Goal: Task Accomplishment & Management: Manage account settings

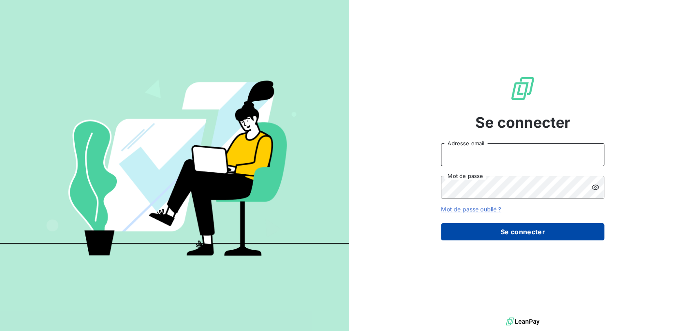
type input "[PERSON_NAME][EMAIL_ADDRESS][DOMAIN_NAME]"
click at [496, 229] on button "Se connecter" at bounding box center [522, 231] width 163 height 17
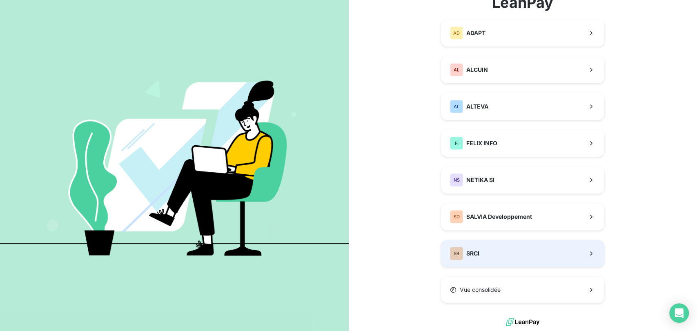
scroll to position [69, 0]
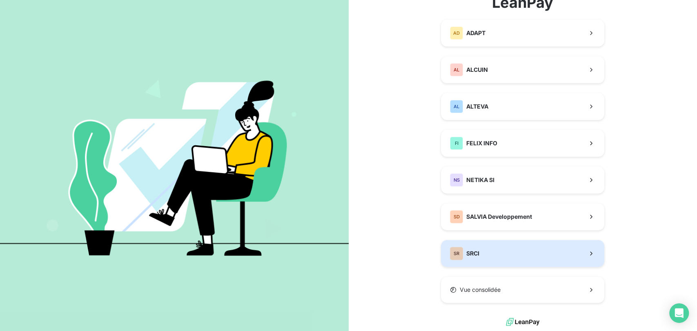
click at [491, 246] on button "SR SRCI" at bounding box center [522, 253] width 163 height 27
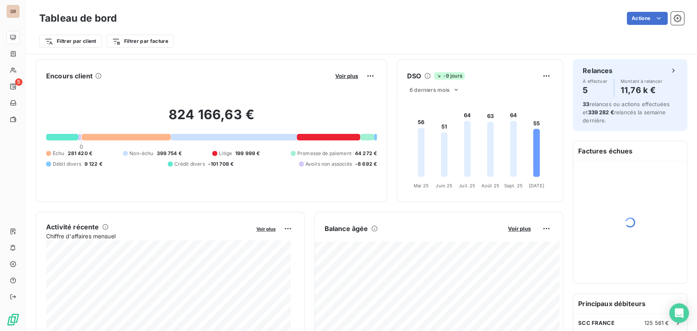
scroll to position [46, 0]
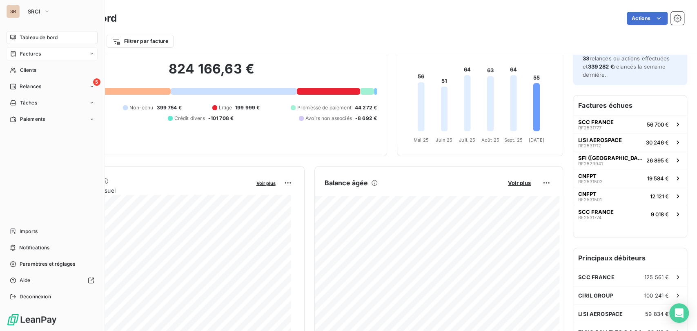
click at [26, 55] on span "Factures" at bounding box center [30, 53] width 21 height 7
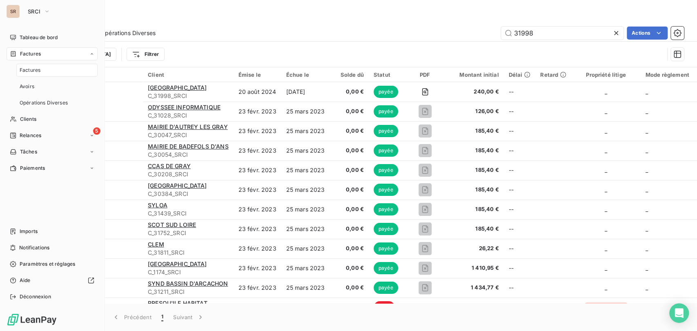
click at [34, 73] on span "Factures" at bounding box center [30, 70] width 21 height 7
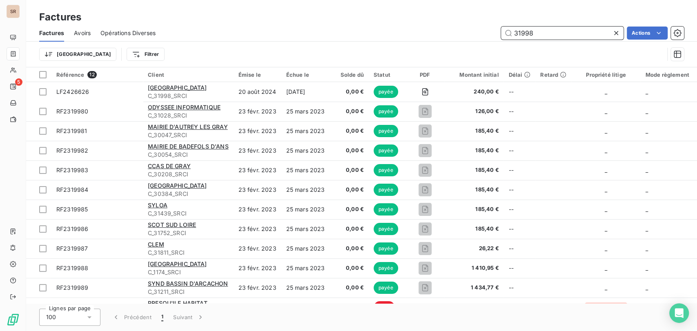
drag, startPoint x: 535, startPoint y: 35, endPoint x: 477, endPoint y: 24, distance: 59.5
click at [482, 34] on div "31998 Actions" at bounding box center [424, 33] width 518 height 13
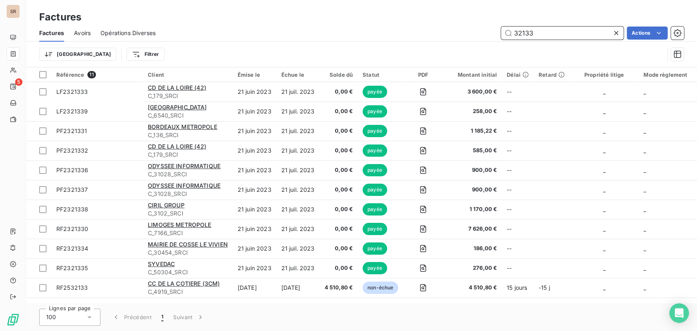
drag, startPoint x: 546, startPoint y: 34, endPoint x: 479, endPoint y: 33, distance: 67.8
click at [480, 33] on div "32133 Actions" at bounding box center [424, 33] width 518 height 13
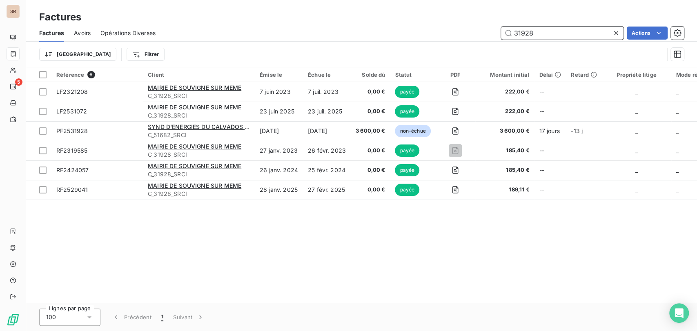
drag, startPoint x: 535, startPoint y: 33, endPoint x: 506, endPoint y: 32, distance: 29.4
click at [507, 32] on input "31928" at bounding box center [562, 33] width 122 height 13
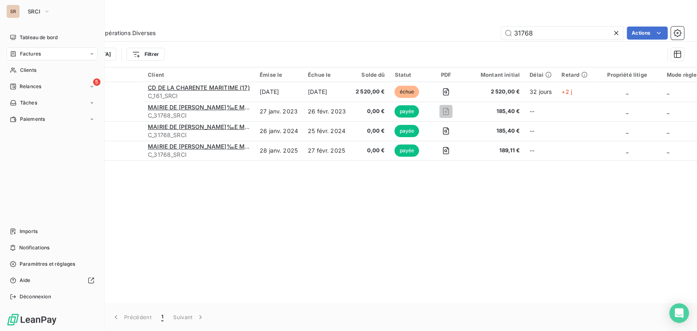
click at [21, 53] on span "Factures" at bounding box center [30, 53] width 21 height 7
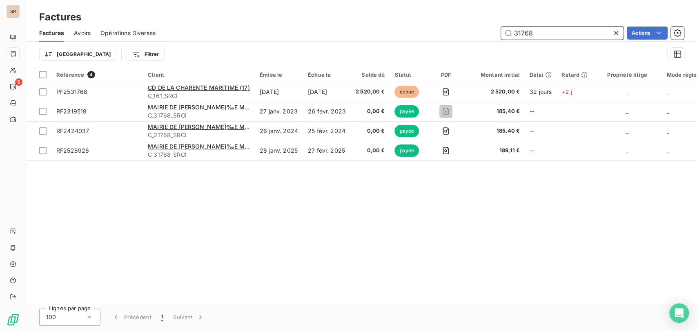
drag, startPoint x: 540, startPoint y: 33, endPoint x: 472, endPoint y: 37, distance: 67.9
click at [474, 37] on div "31768 Actions" at bounding box center [424, 33] width 518 height 13
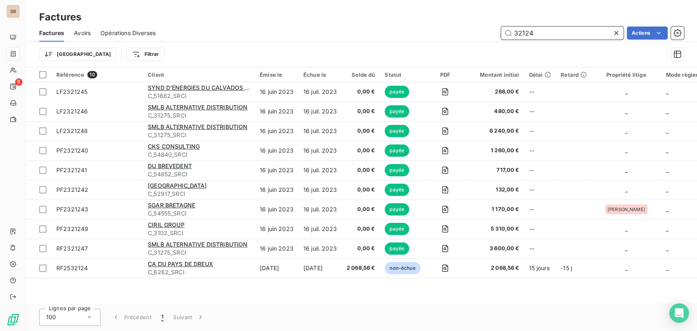
click at [539, 34] on input "32124" at bounding box center [562, 33] width 122 height 13
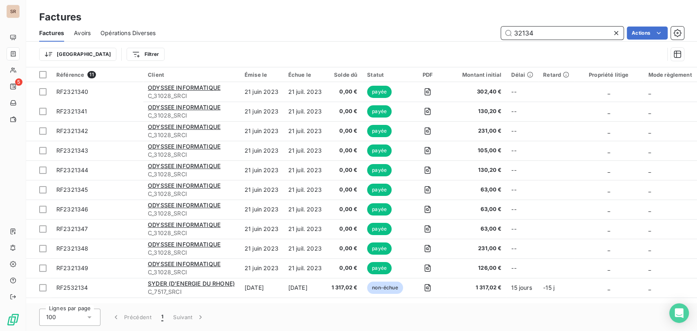
click at [537, 31] on input "32134" at bounding box center [562, 33] width 122 height 13
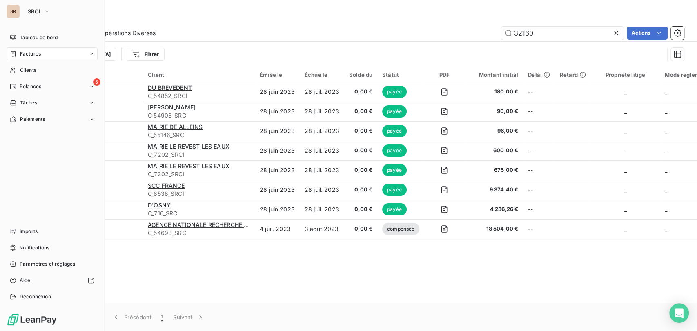
click at [13, 53] on icon at bounding box center [13, 53] width 5 height 5
click at [31, 73] on span "Factures" at bounding box center [30, 70] width 21 height 7
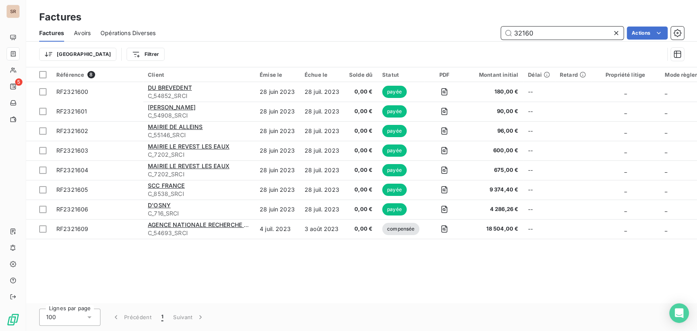
click at [548, 38] on input "32160" at bounding box center [562, 33] width 122 height 13
click at [513, 33] on input "32160" at bounding box center [562, 33] width 122 height 13
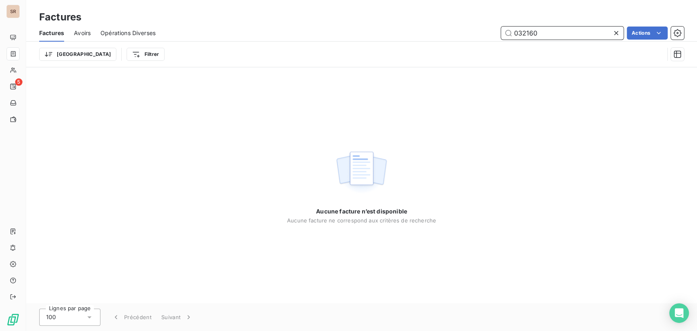
drag, startPoint x: 524, startPoint y: 34, endPoint x: 405, endPoint y: 33, distance: 118.8
click at [412, 36] on div "032160 Actions" at bounding box center [424, 33] width 518 height 13
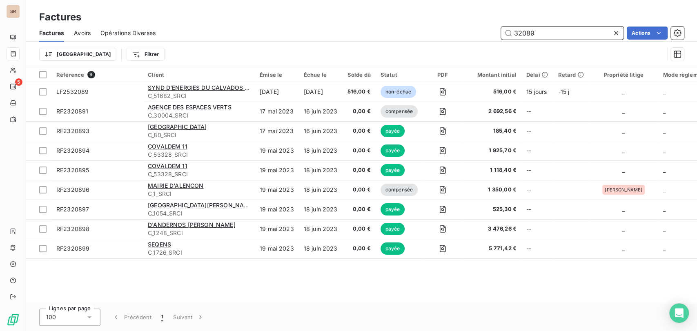
click at [539, 30] on input "32089" at bounding box center [562, 33] width 122 height 13
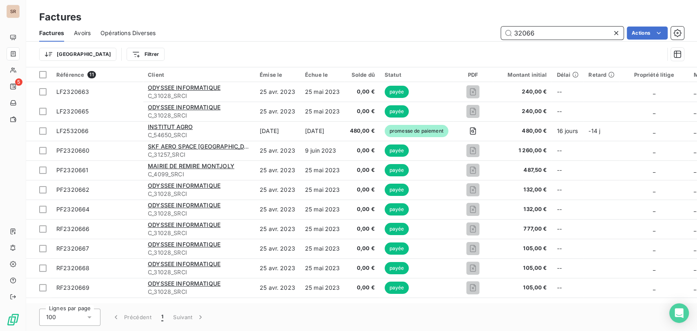
click at [557, 33] on input "32066" at bounding box center [562, 33] width 122 height 13
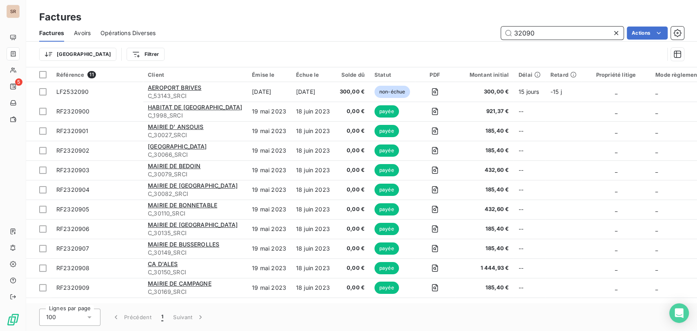
drag, startPoint x: 535, startPoint y: 33, endPoint x: 488, endPoint y: 36, distance: 47.5
click at [492, 37] on div "32090 Actions" at bounding box center [424, 33] width 518 height 13
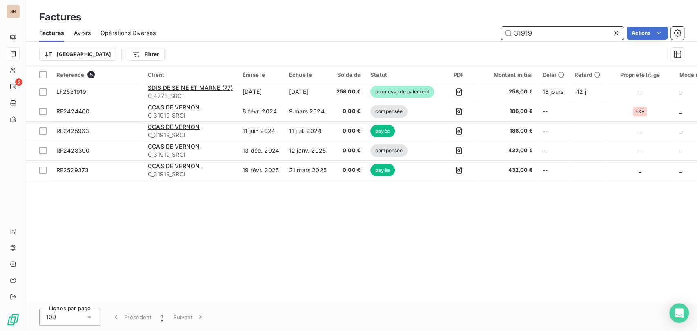
click at [539, 32] on input "31919" at bounding box center [562, 33] width 122 height 13
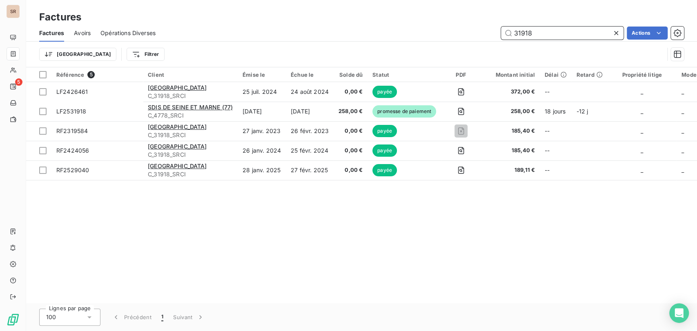
click at [572, 35] on input "31918" at bounding box center [562, 33] width 122 height 13
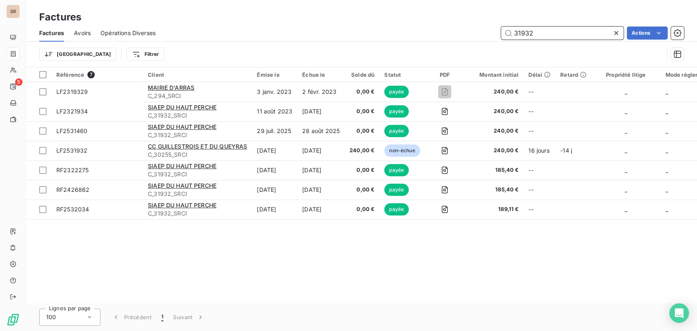
click at [540, 29] on input "31932" at bounding box center [562, 33] width 122 height 13
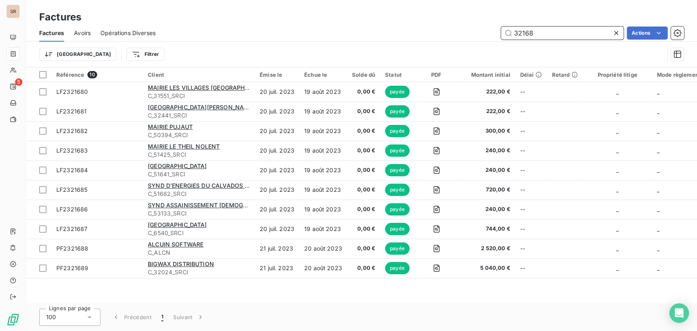
drag, startPoint x: 540, startPoint y: 35, endPoint x: 491, endPoint y: 31, distance: 49.5
click at [495, 30] on div "32168 Actions" at bounding box center [424, 33] width 518 height 13
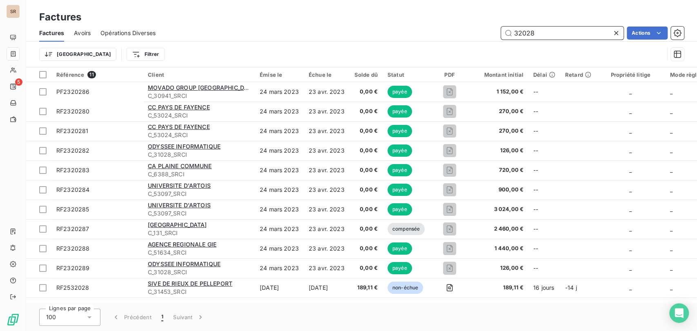
drag, startPoint x: 535, startPoint y: 33, endPoint x: 471, endPoint y: 38, distance: 64.3
click at [474, 37] on div "32028 Actions" at bounding box center [424, 33] width 518 height 13
type input "31768"
